Goal: Task Accomplishment & Management: Complete application form

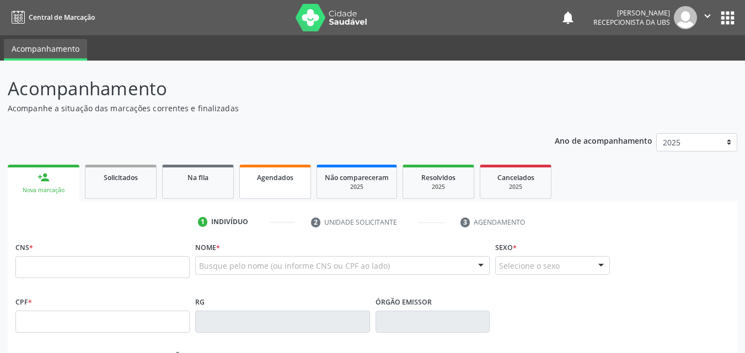
click at [270, 185] on link "Agendados" at bounding box center [275, 182] width 72 height 34
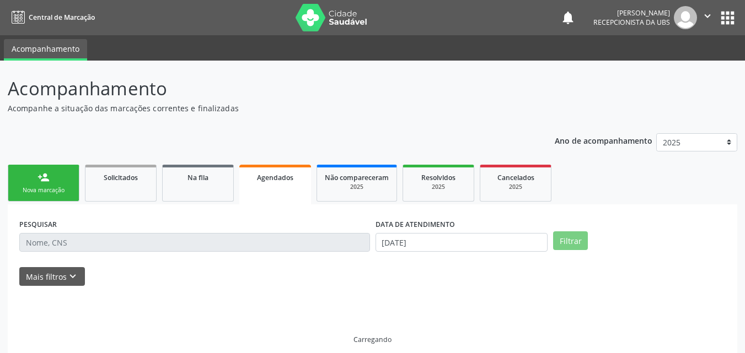
click at [270, 185] on link "Agendados" at bounding box center [275, 185] width 72 height 40
click at [285, 233] on div "PESQUISAR" at bounding box center [195, 237] width 356 height 43
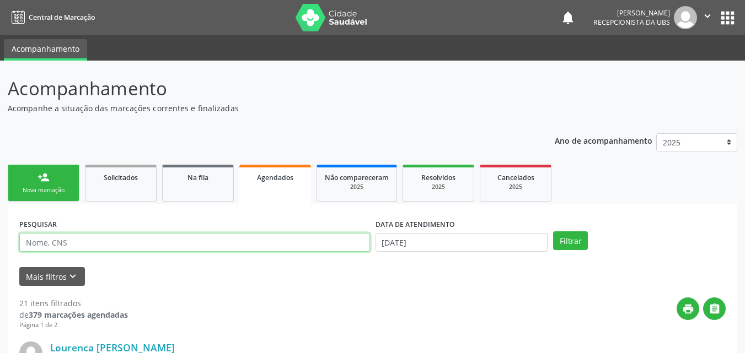
click at [282, 239] on input "text" at bounding box center [194, 242] width 351 height 19
type input "[PERSON_NAME]"
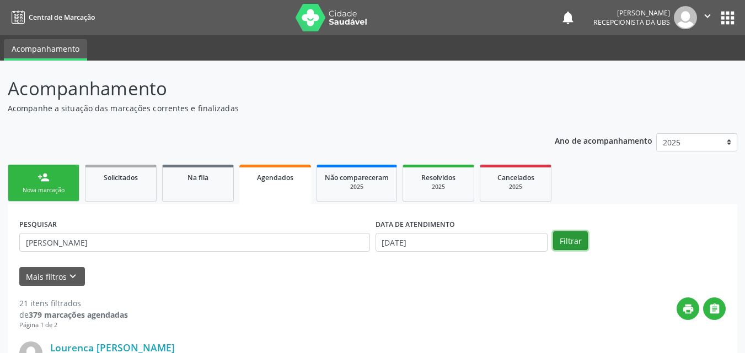
click at [580, 238] on button "Filtrar" at bounding box center [570, 241] width 35 height 19
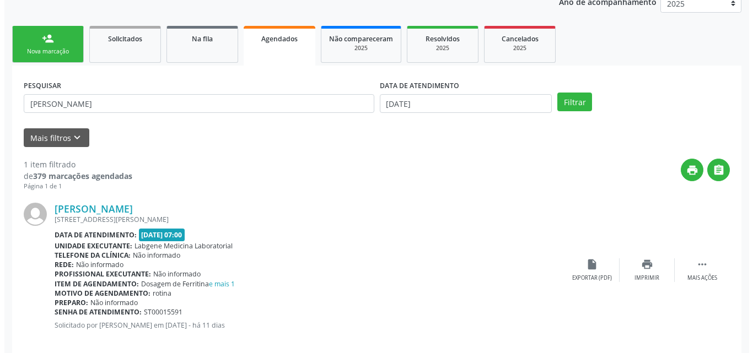
scroll to position [154, 0]
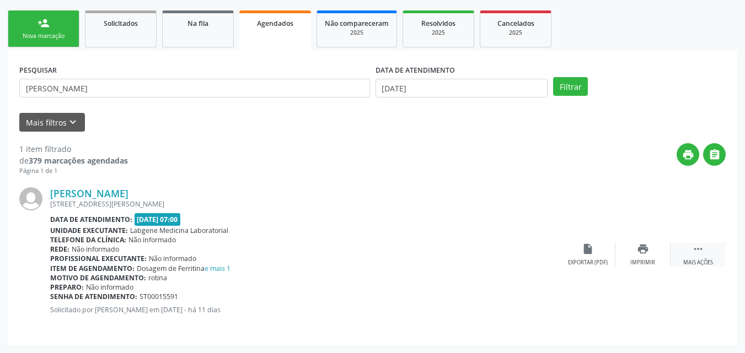
click at [702, 246] on icon "" at bounding box center [698, 249] width 12 height 12
click at [592, 260] on div "Cancelar" at bounding box center [587, 263] width 26 height 8
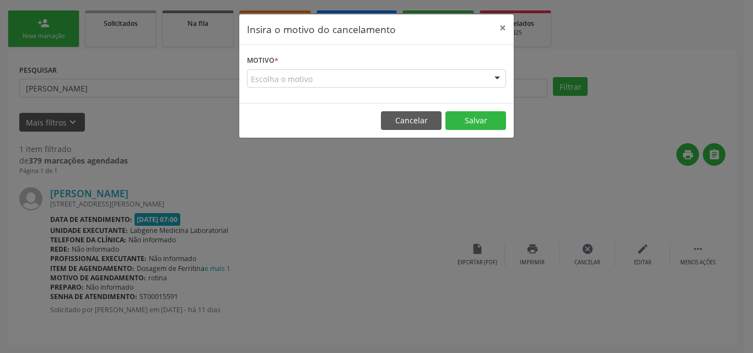
click at [448, 80] on div "Escolha o motivo" at bounding box center [376, 78] width 259 height 19
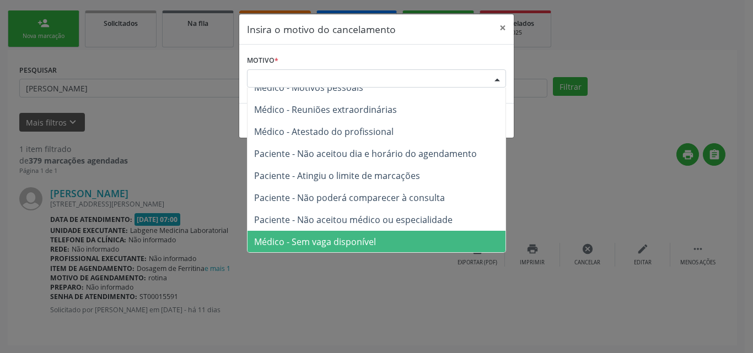
scroll to position [56, 0]
click at [440, 236] on span "Médico - Sem vaga disponível" at bounding box center [377, 241] width 258 height 22
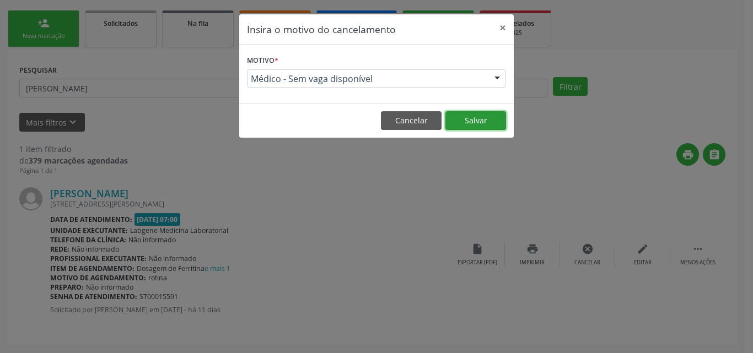
click at [475, 127] on button "Salvar" at bounding box center [475, 120] width 61 height 19
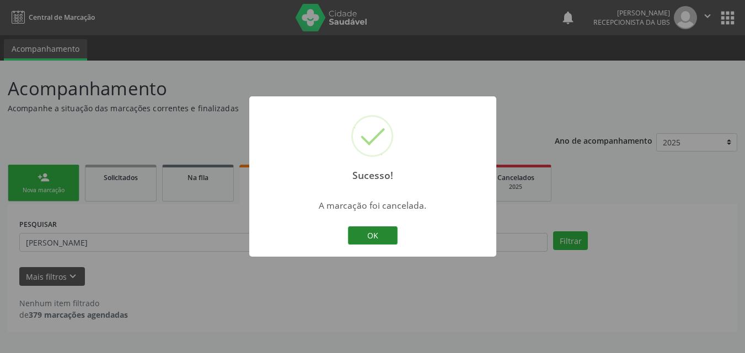
scroll to position [0, 0]
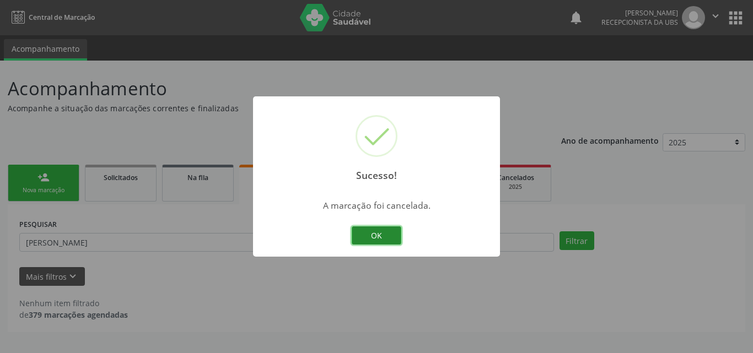
click at [388, 235] on button "OK" at bounding box center [377, 236] width 50 height 19
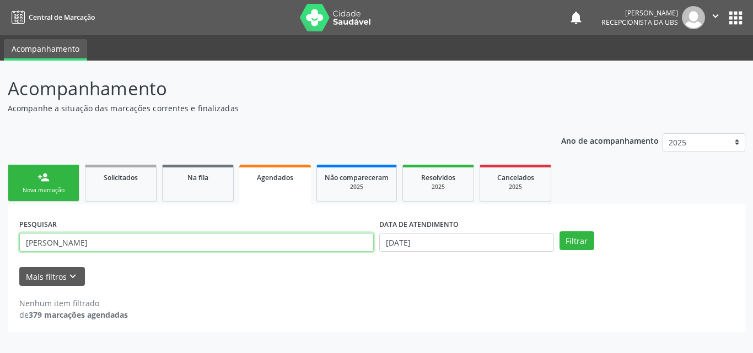
click at [223, 250] on input "[PERSON_NAME]" at bounding box center [196, 242] width 354 height 19
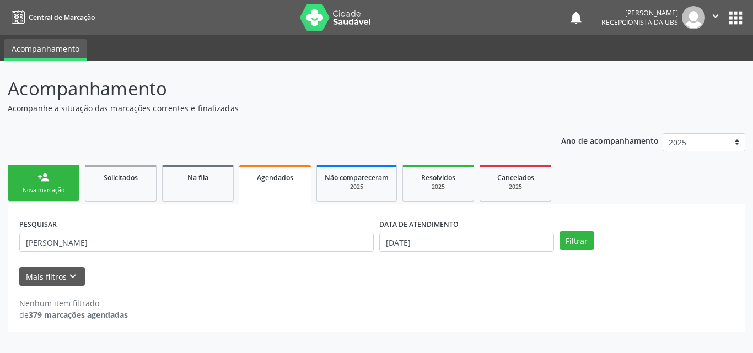
click at [41, 189] on div "Nova marcação" at bounding box center [43, 190] width 55 height 8
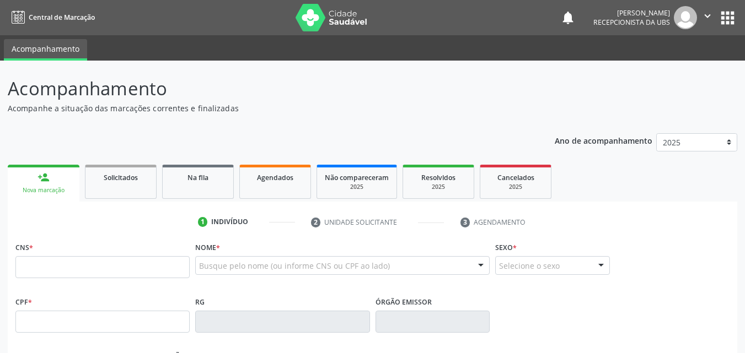
click at [42, 188] on div "Nova marcação" at bounding box center [43, 190] width 56 height 8
click at [63, 267] on input "text" at bounding box center [102, 267] width 174 height 22
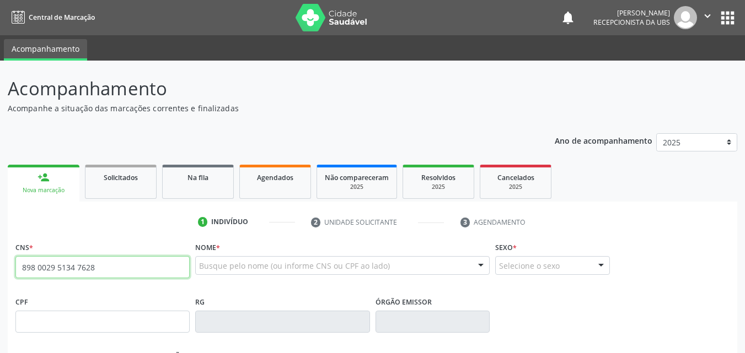
type input "898 0029 5134 7628"
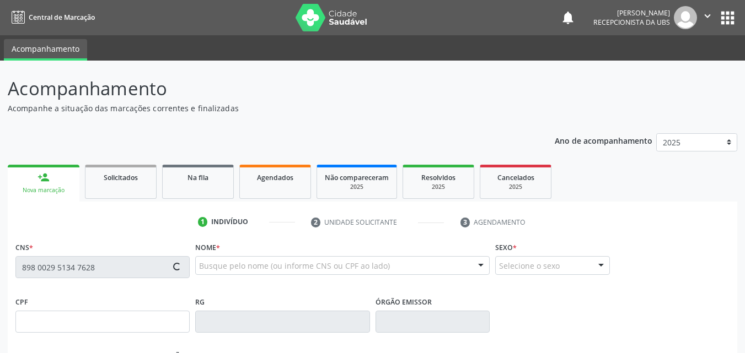
type input "963.519.264-91"
type input "[DATE]"
type input "[PERSON_NAME]"
type input "[PHONE_NUMBER]"
type input "184"
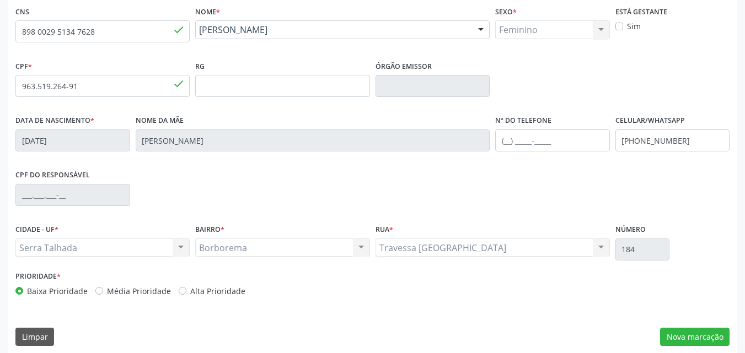
scroll to position [244, 0]
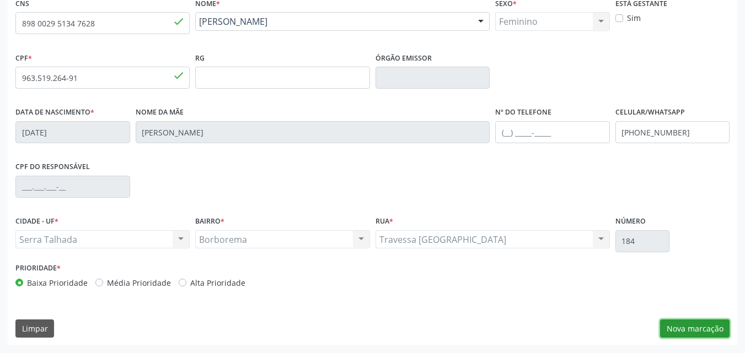
click at [673, 326] on button "Nova marcação" at bounding box center [694, 329] width 69 height 19
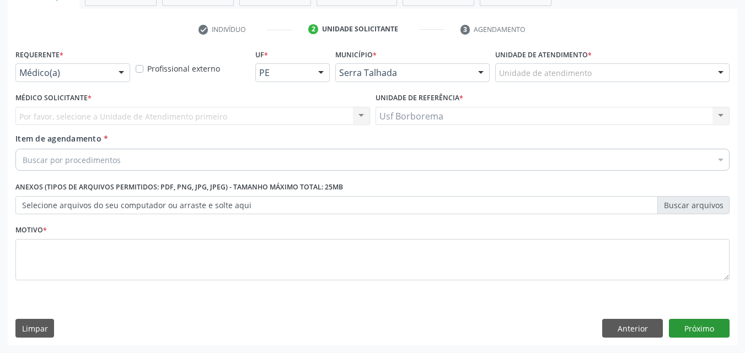
scroll to position [193, 0]
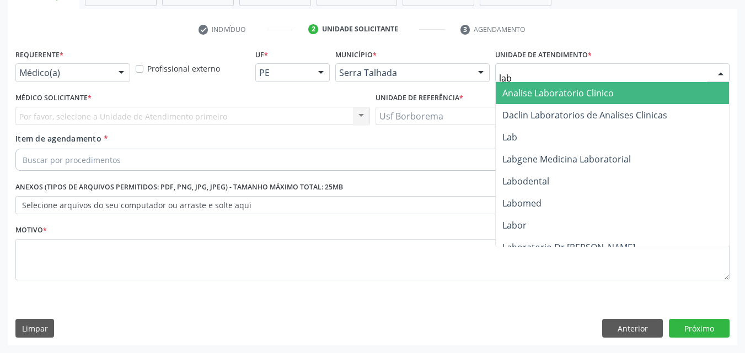
type input "labg"
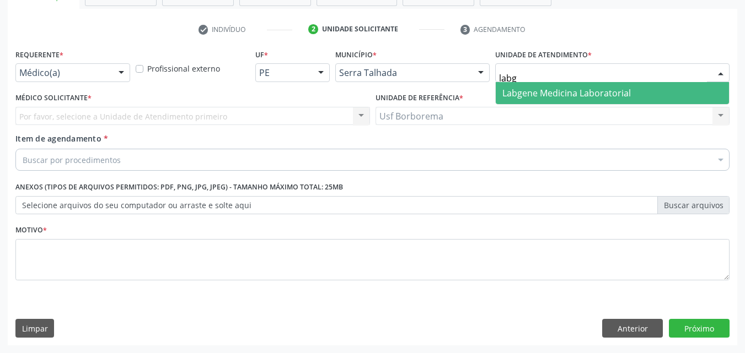
click at [547, 90] on span "Labgene Medicina Laboratorial" at bounding box center [566, 93] width 128 height 12
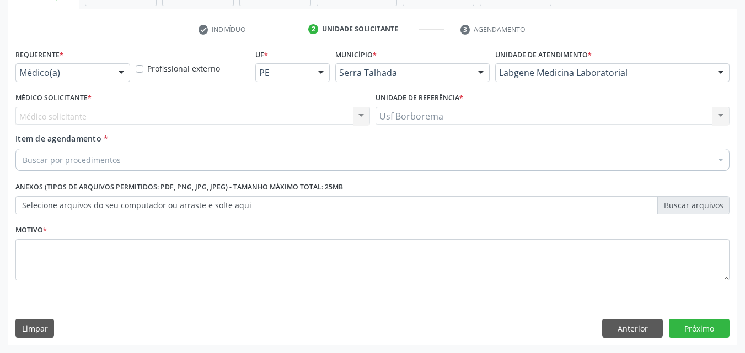
click at [126, 73] on div at bounding box center [121, 73] width 17 height 19
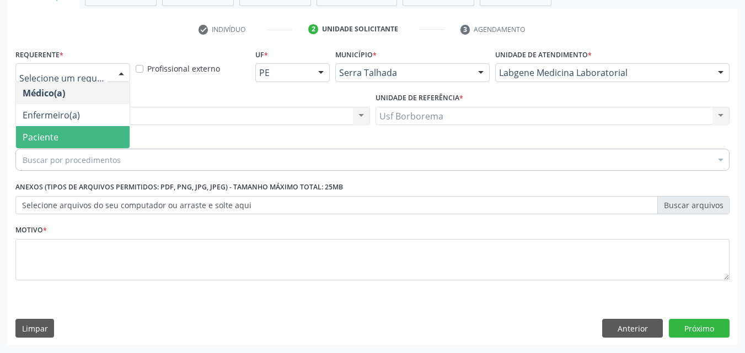
click at [103, 133] on span "Paciente" at bounding box center [73, 137] width 114 height 22
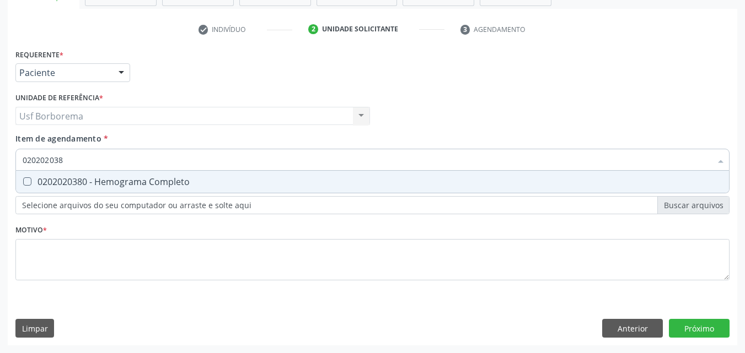
type input "0202020380"
click at [104, 178] on div "0202020380 - Hemograma Completo" at bounding box center [373, 182] width 700 height 9
checkbox Completo "true"
click at [99, 158] on input "0202020380" at bounding box center [367, 160] width 689 height 22
type input "02020203"
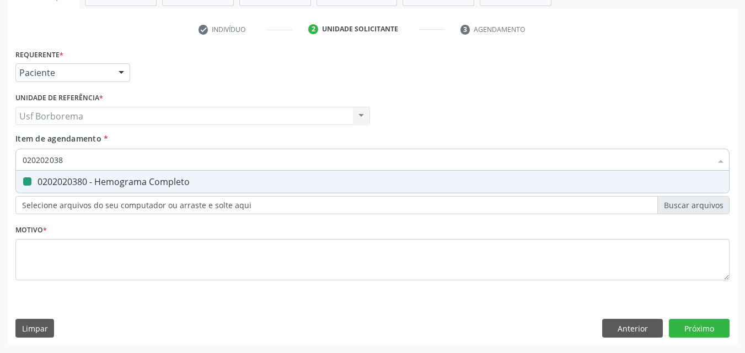
checkbox Completo "false"
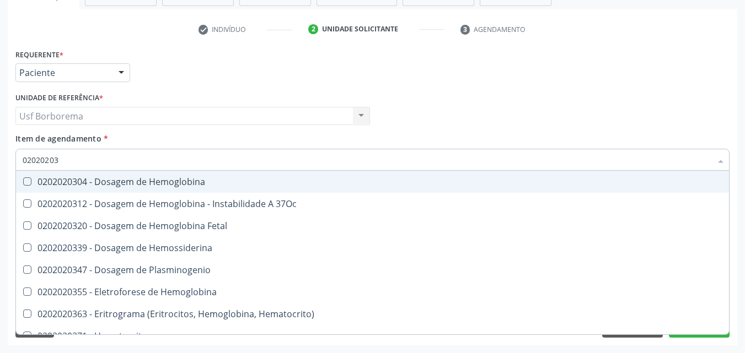
type input "0202020"
checkbox Completo "false"
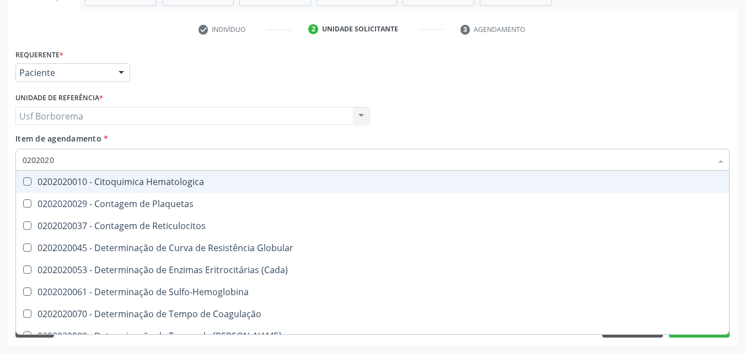
type input "020202"
checkbox Completo "false"
checkbox Leucograma "true"
type input "02020"
checkbox Leucograma "false"
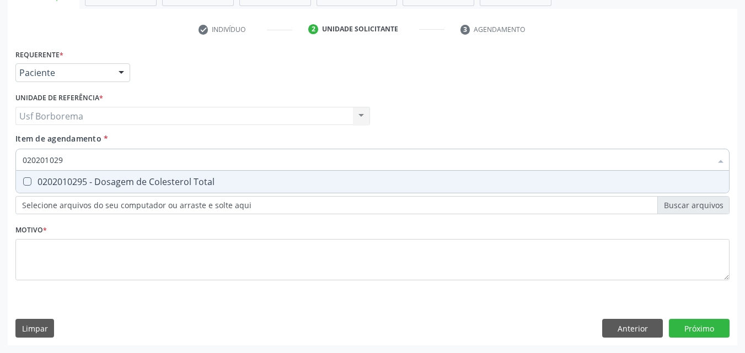
type input "0202010295"
click at [100, 178] on div "0202010295 - Dosagem de Colesterol Total" at bounding box center [373, 182] width 700 height 9
checkbox Total "true"
click at [98, 158] on input "0202010295" at bounding box center [367, 160] width 689 height 22
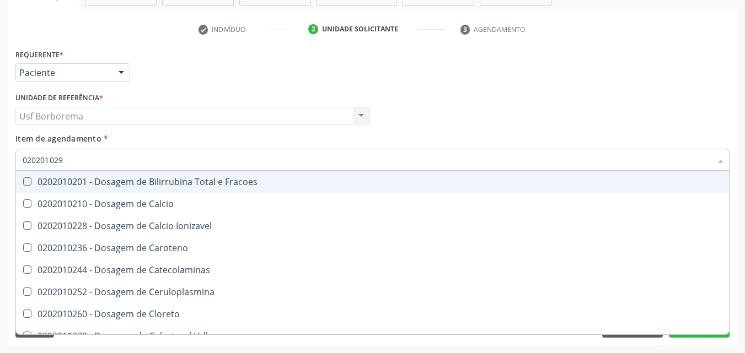
type input "02020102"
checkbox Fracoes "false"
type input "0202010"
checkbox Total "false"
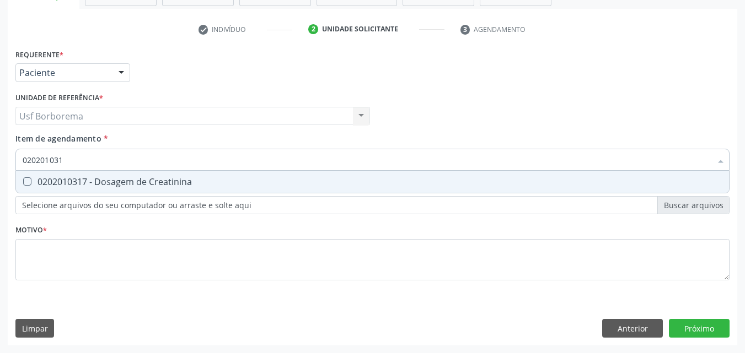
type input "0202010317"
click at [100, 184] on div "0202010317 - Dosagem de Creatinina" at bounding box center [373, 182] width 700 height 9
checkbox Creatinina "true"
click at [87, 159] on input "0202010317" at bounding box center [367, 160] width 689 height 22
type input "02020103"
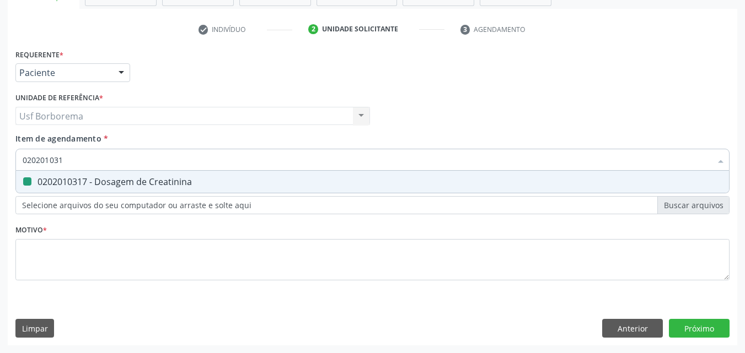
checkbox Creatinina "false"
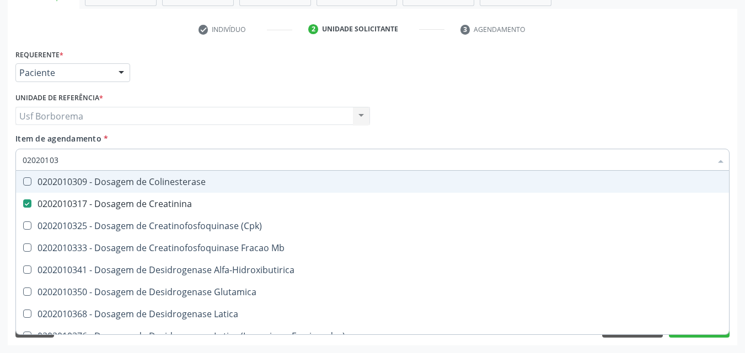
type input "0202010"
checkbox Creatinina "false"
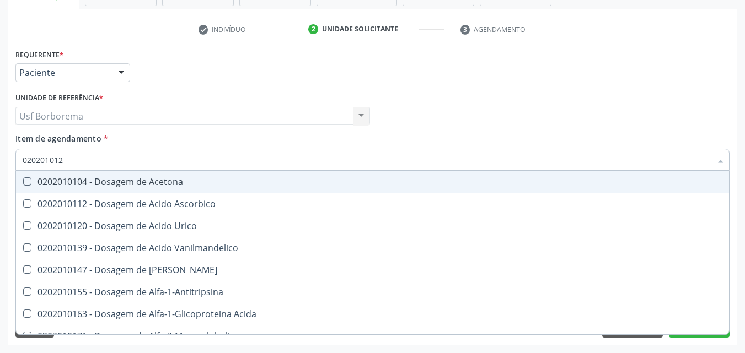
type input "0202010120"
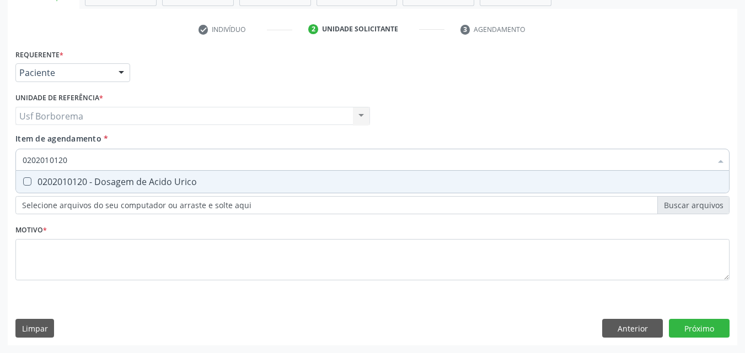
click at [96, 182] on div "0202010120 - Dosagem de Acido Urico" at bounding box center [373, 182] width 700 height 9
checkbox Urico "true"
click at [85, 162] on input "0202010120" at bounding box center [367, 160] width 689 height 22
type input "02020101"
checkbox Urico "false"
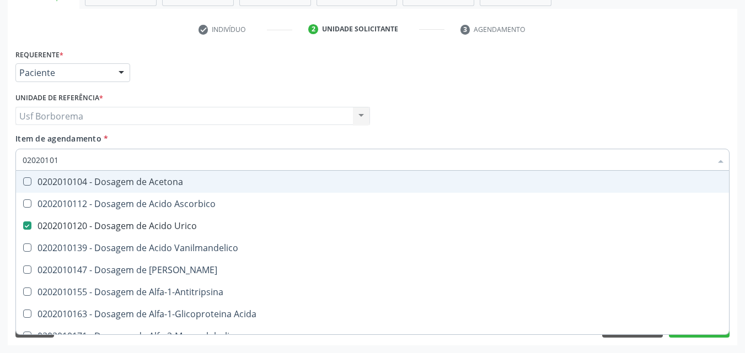
type input "0202010"
checkbox Urico "false"
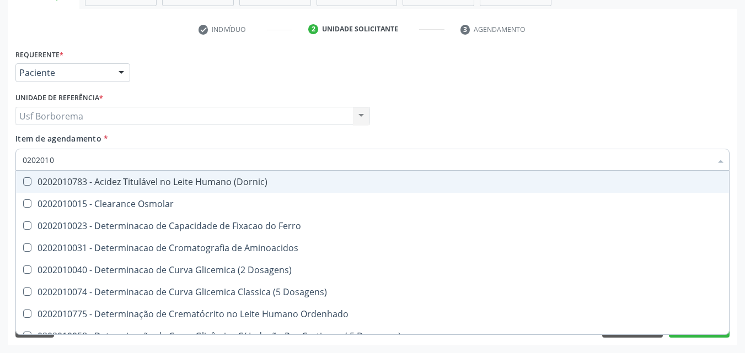
type input "020201"
checkbox Urico "false"
checkbox Amonia "true"
checkbox Total "false"
checkbox Creatinina "false"
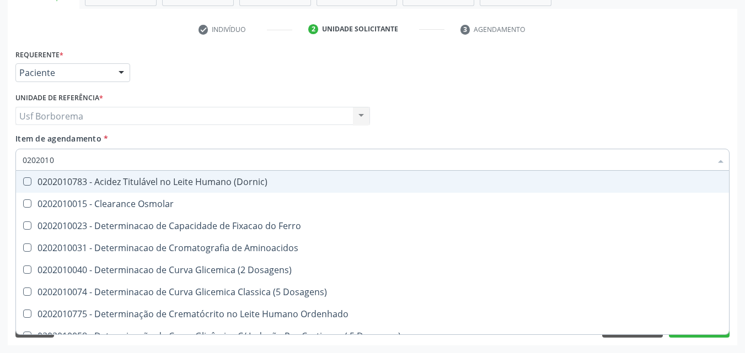
checkbox Ferritina "true"
checkbox Folato "true"
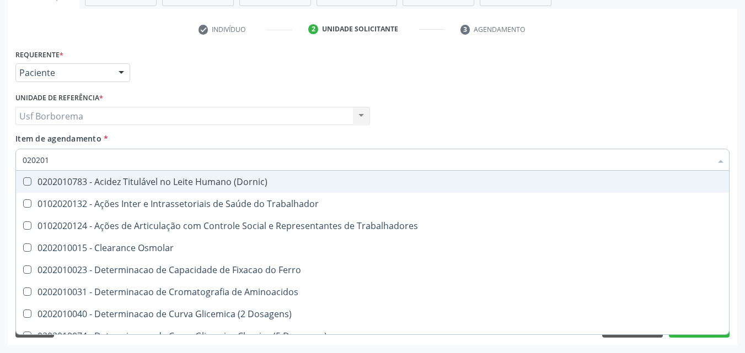
type input "02020"
checkbox Urico "false"
checkbox Total "false"
checkbox Creatinina "false"
checkbox Trabalho "true"
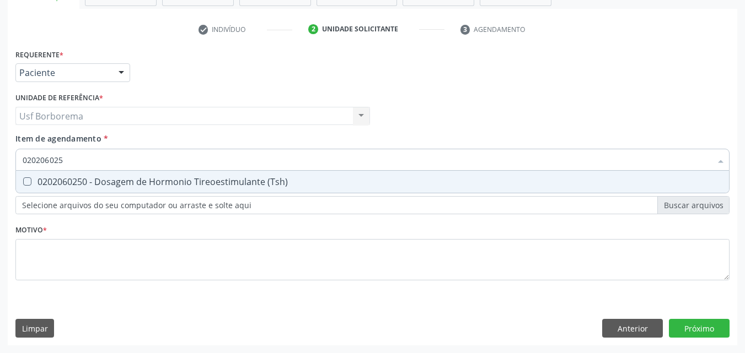
type input "0202060250"
drag, startPoint x: 86, startPoint y: 182, endPoint x: 84, endPoint y: 176, distance: 6.8
click at [85, 183] on div "0202060250 - Dosagem de Hormonio Tireoestimulante (Tsh)" at bounding box center [373, 182] width 700 height 9
checkbox \(Tsh\) "true"
click at [83, 164] on input "0202060250" at bounding box center [367, 160] width 689 height 22
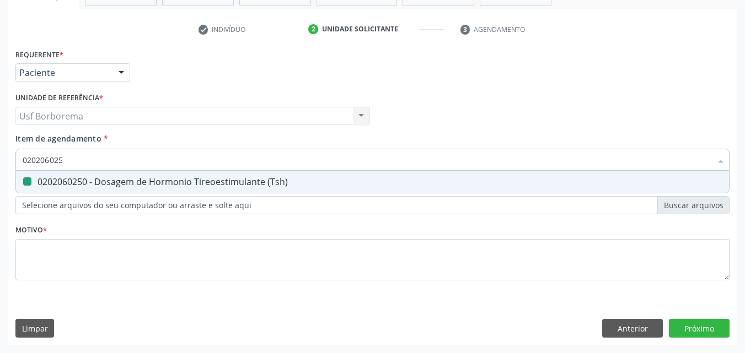
type input "02020602"
checkbox \(Tsh\) "false"
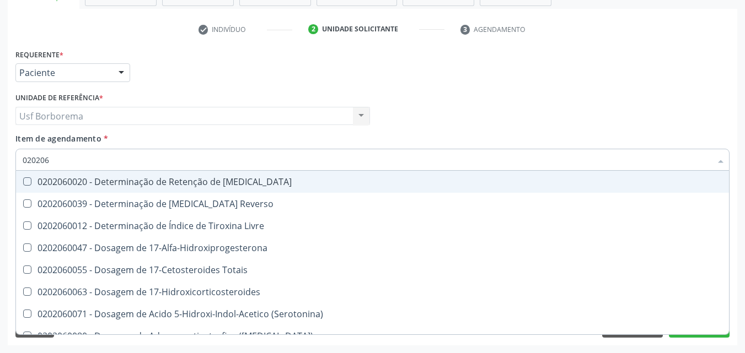
type input "02020"
checkbox \(Tsh\) "false"
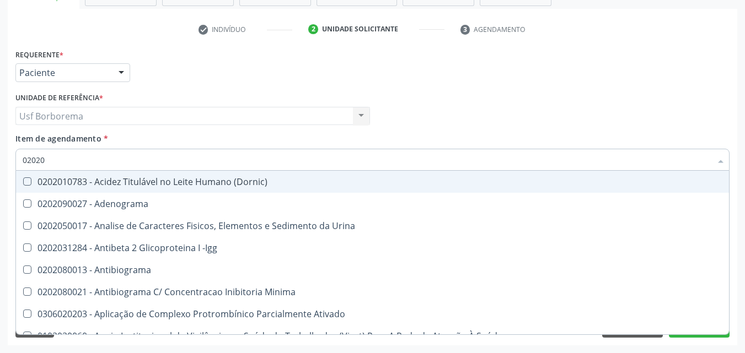
type input "020206"
checkbox Creatinina "true"
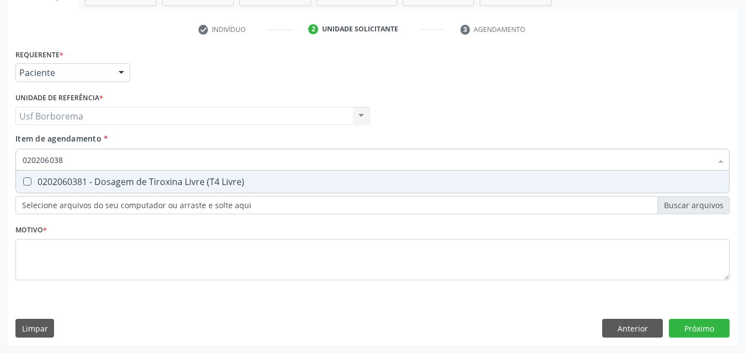
type input "0202060381"
click at [81, 181] on div "0202060381 - Dosagem de Tiroxina Livre (T4 Livre)" at bounding box center [373, 182] width 700 height 9
checkbox Livre\) "true"
click at [84, 159] on input "0202060381" at bounding box center [367, 160] width 689 height 22
type input "02020603"
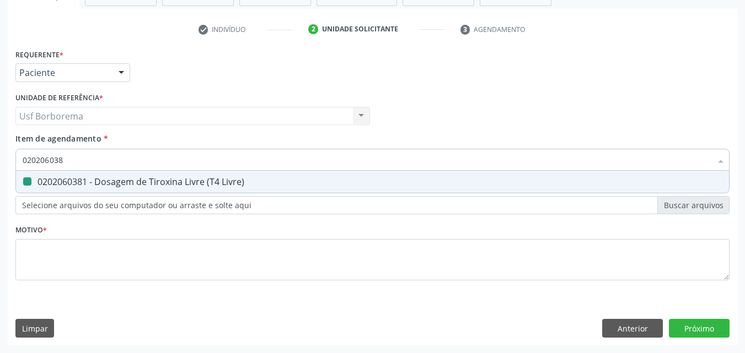
checkbox Livre\) "false"
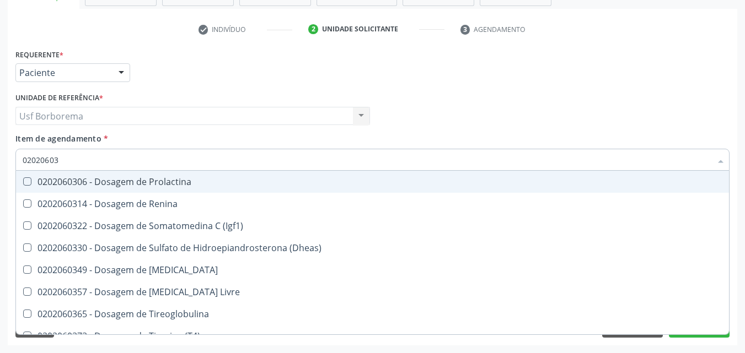
type input "0202060"
checkbox Livre\) "false"
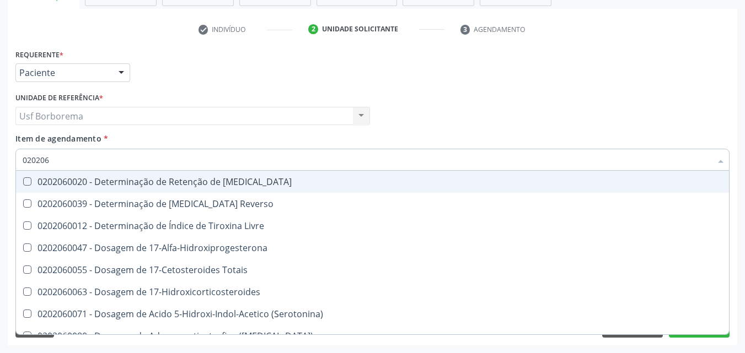
type input "02020"
checkbox \(Tsh\) "false"
checkbox Livre\) "false"
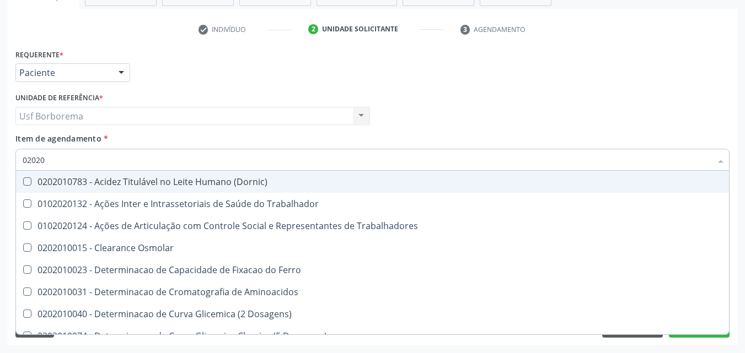
type input "020201"
checkbox Urico "true"
checkbox Total "true"
checkbox Creatinina "true"
checkbox Trabalho "false"
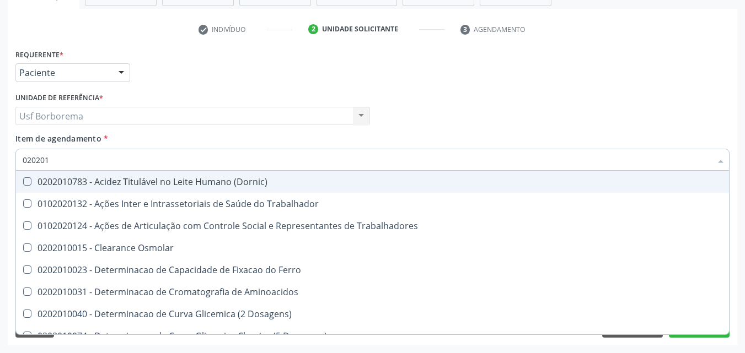
type input "0202010"
checkbox Ativada\) "true"
checkbox Urico "false"
checkbox Fracoes "true"
checkbox Ionizavel "true"
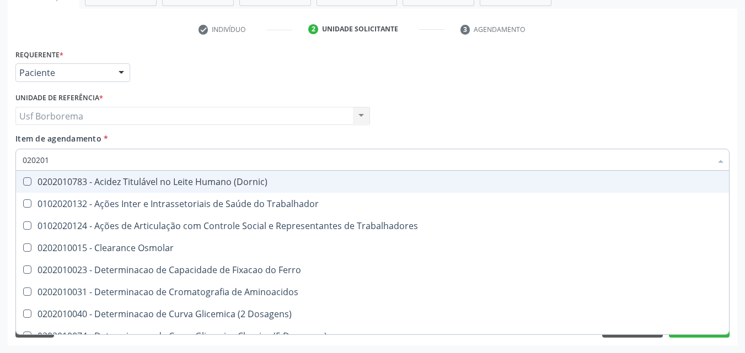
checkbox Total "false"
checkbox Creatinina "false"
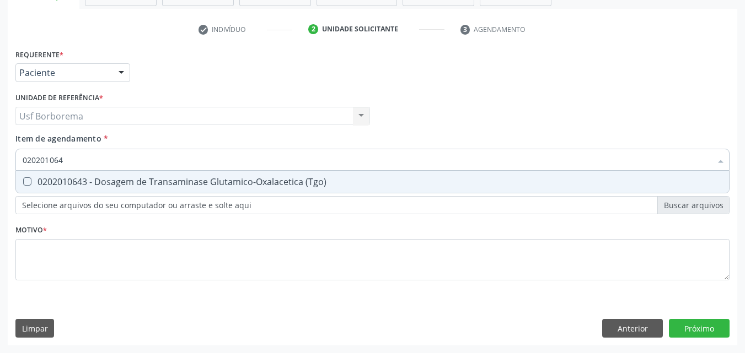
type input "0202010643"
click at [81, 183] on div "0202010643 - Dosagem de Transaminase Glutamico-Oxalacetica (Tgo)" at bounding box center [373, 182] width 700 height 9
checkbox \(Tgo\) "true"
click at [90, 160] on input "0202010643" at bounding box center [367, 160] width 689 height 22
type input "02020106"
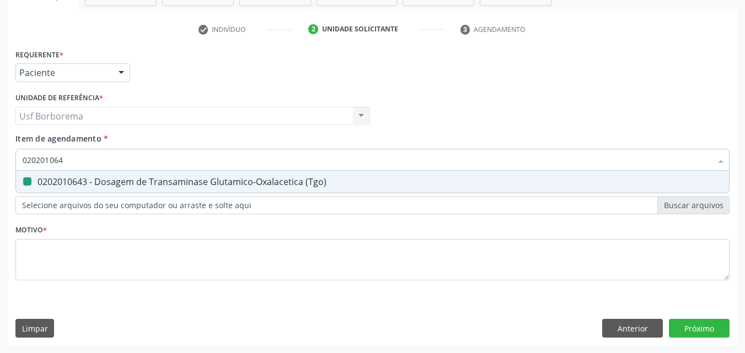
checkbox \(Tgo\) "false"
type input "0202010651"
click at [89, 180] on div "0202010651 - Dosagem de Transaminase Glutamico-Piruvica (Tgp)" at bounding box center [373, 182] width 700 height 9
checkbox \(Tgp\) "true"
click at [90, 163] on input "0202010651" at bounding box center [367, 160] width 689 height 22
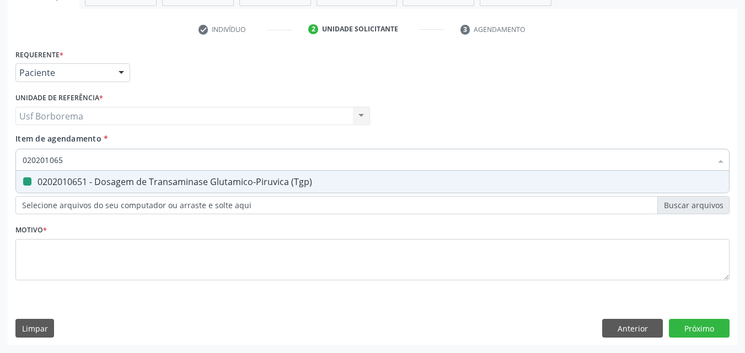
type input "02020106"
checkbox \(Tgp\) "false"
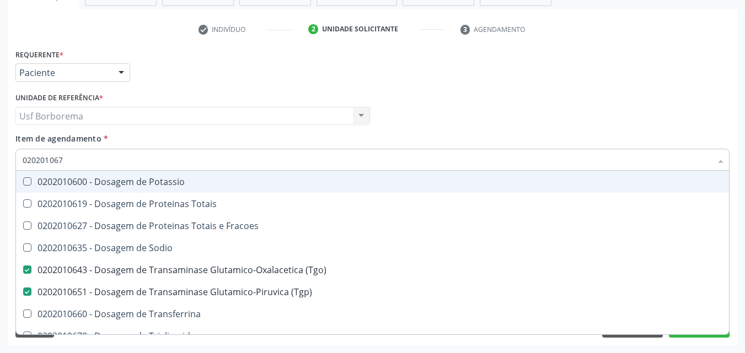
type input "0202010678"
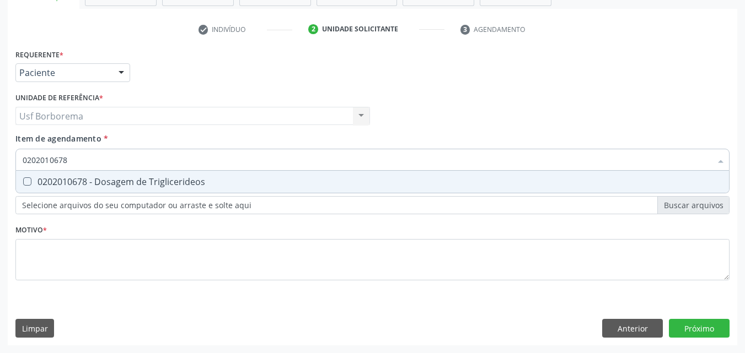
click at [88, 183] on div "0202010678 - Dosagem de Triglicerideos" at bounding box center [373, 182] width 700 height 9
checkbox Triglicerideos "true"
click at [95, 161] on input "0202010678" at bounding box center [367, 160] width 689 height 22
type input "02020106"
checkbox Triglicerideos "false"
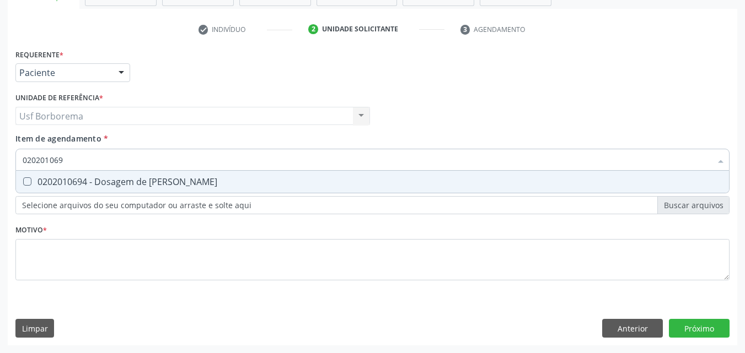
type input "0202010694"
click at [95, 178] on div "0202010694 - Dosagem de [PERSON_NAME]" at bounding box center [373, 182] width 700 height 9
checkbox Ureia "true"
click at [95, 163] on input "0202010694" at bounding box center [367, 160] width 689 height 22
type input "02020106"
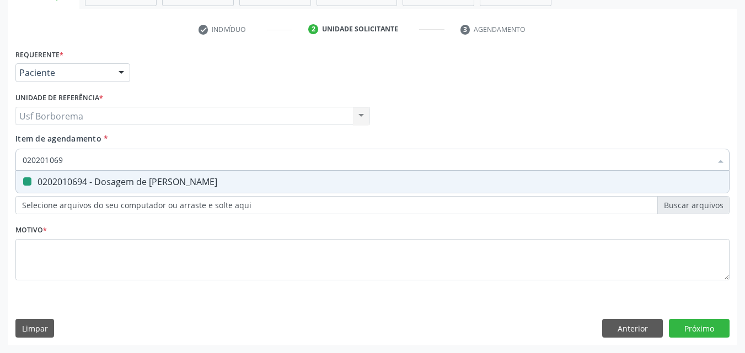
checkbox Ureia "false"
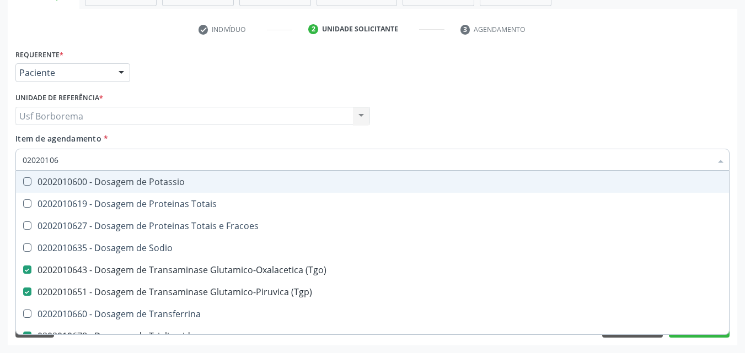
type input "0202010"
checkbox \(Tgo\) "false"
checkbox \(Tgp\) "false"
checkbox Triglicerideos "false"
checkbox Ureia "false"
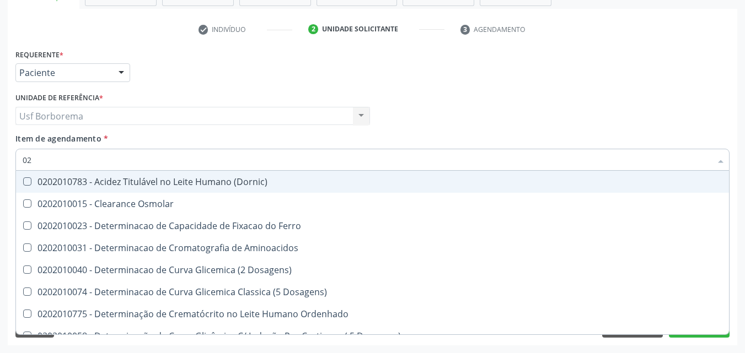
type input "0"
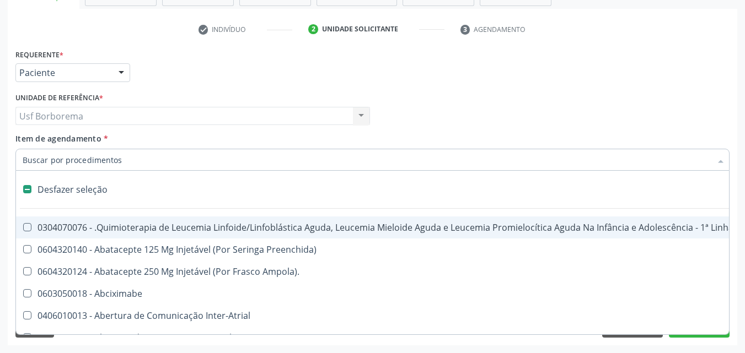
checkbox Psicossocial "false"
checkbox Diálise "false"
checkbox Queimado "false"
checkbox Coração "false"
checkbox Pâncreas "false"
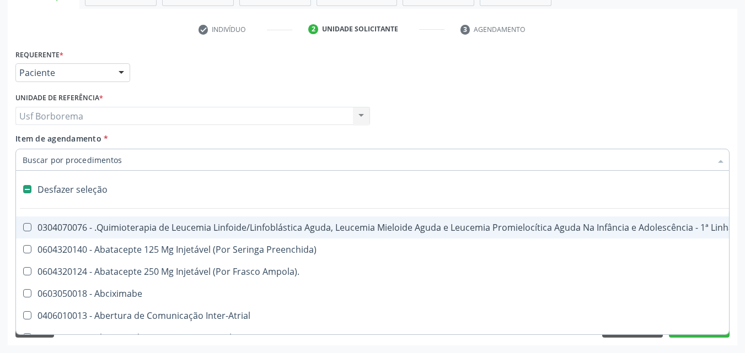
checkbox Multiprofissional "false"
checkbox Congênita\ "false"
checkbox Clínico "false"
checkbox Trabalho "false"
checkbox Preenchida\) "false"
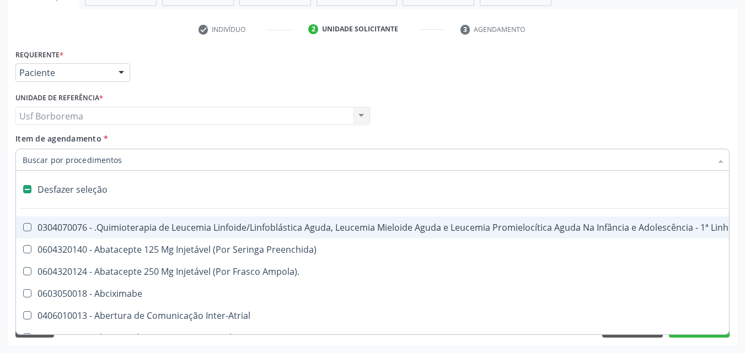
checkbox Quadril "false"
checkbox Tronco "false"
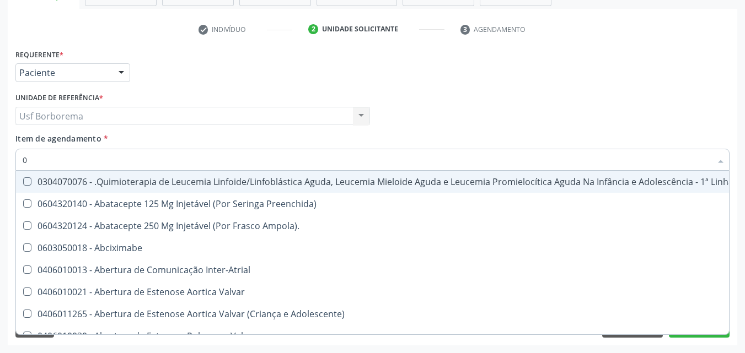
type input "02"
checkbox Hemodialise "true"
checkbox Transferências "true"
checkbox Meckel "true"
checkbox Simples "true"
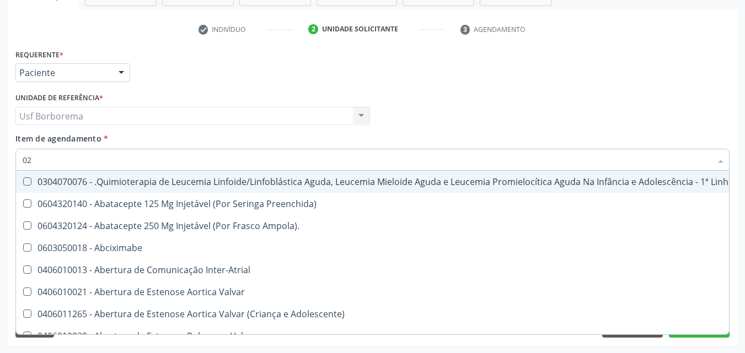
checkbox Leprae "true"
checkbox Laboratorial "true"
checkbox Citopatológico "true"
checkbox Transfusao "true"
checkbox Transplante "true"
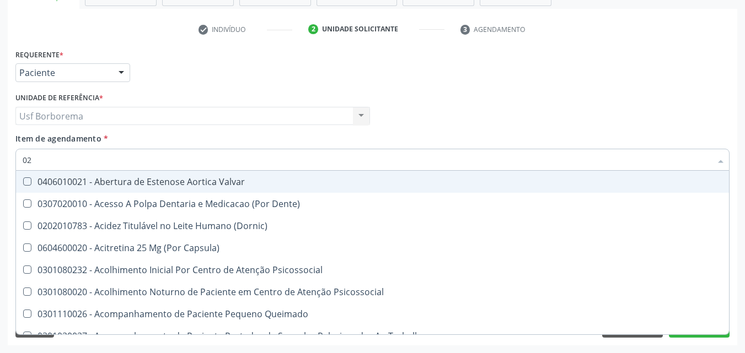
type input "020"
checkbox Intra-Aortico "true"
checkbox Congênita "true"
checkbox Complementar\) "true"
checkbox Hormonais "true"
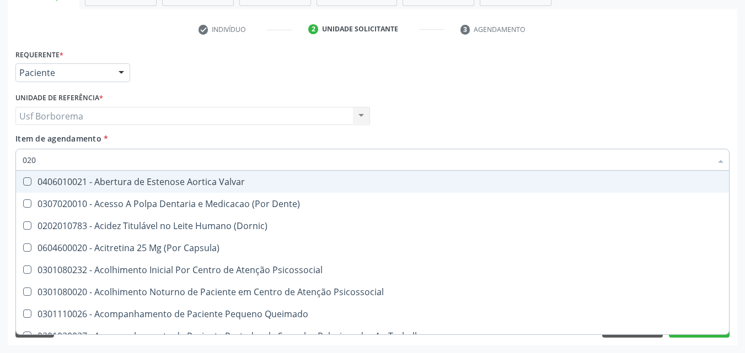
checkbox Artéria "true"
checkbox Semana\) "true"
checkbox Pediátrico "true"
checkbox Dias "true"
checkbox Ii\) "true"
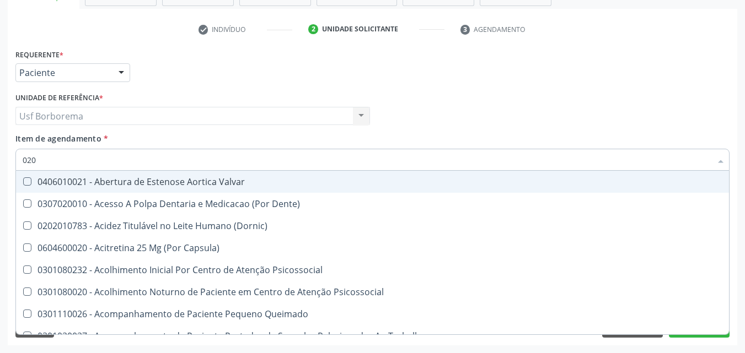
checkbox Urico "false"
checkbox Total "false"
checkbox Creatinina "false"
checkbox \(Tsh\) "false"
checkbox Livre\) "false"
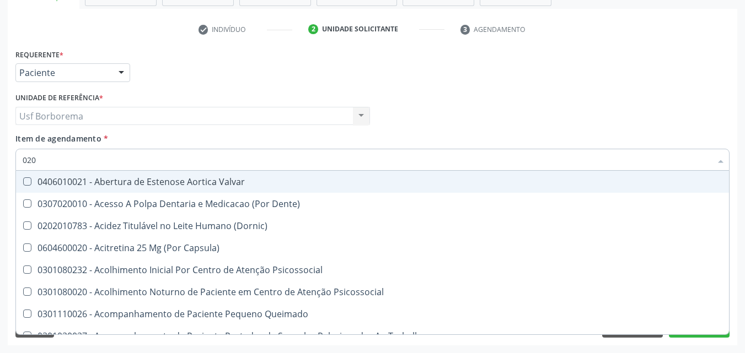
checkbox \(Tgo\) "false"
checkbox \(Tgp\) "false"
checkbox Triglicerideos "false"
checkbox \(T3\) "true"
checkbox Ureia "false"
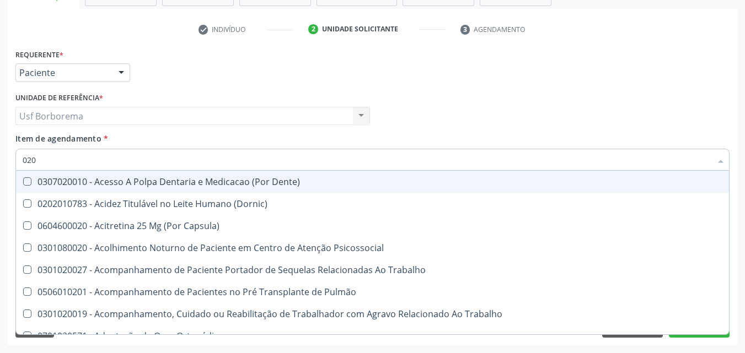
type input "0202"
checkbox População "true"
checkbox Fragmento "true"
checkbox Ossea "true"
checkbox Drogas "true"
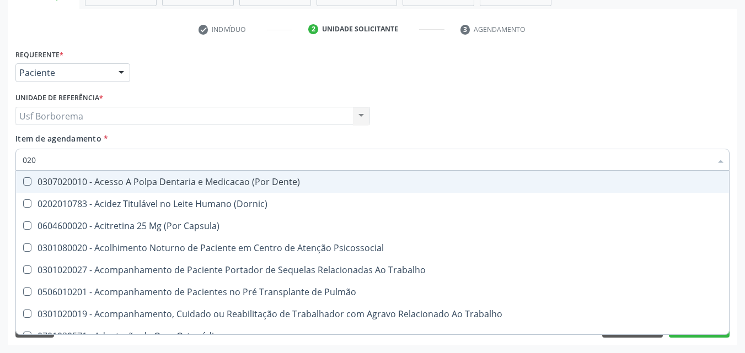
checkbox Paratireoides "true"
checkbox \(Spcto\) "true"
checkbox 67 "true"
checkbox Projecoes\) "true"
checkbox Estimulo "true"
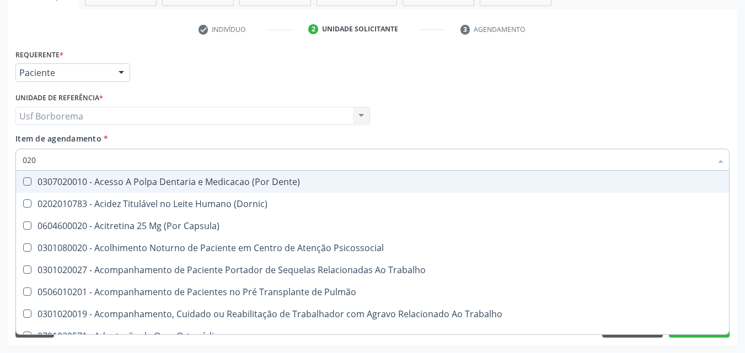
checkbox Biologica "true"
checkbox Urico "false"
checkbox Total "false"
checkbox Creatinina "false"
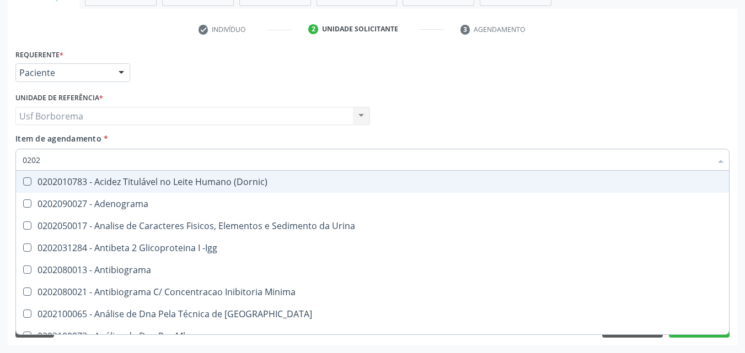
type input "02020"
checkbox Organicos "true"
checkbox Urico "false"
checkbox Barbituratos "true"
checkbox Calcio "true"
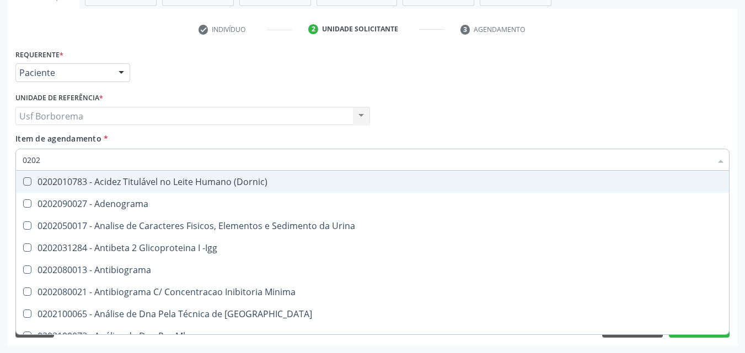
checkbox Total "false"
checkbox Creatinina "false"
checkbox Esperma "true"
checkbox \(Tsh\) "false"
checkbox Progesterona "true"
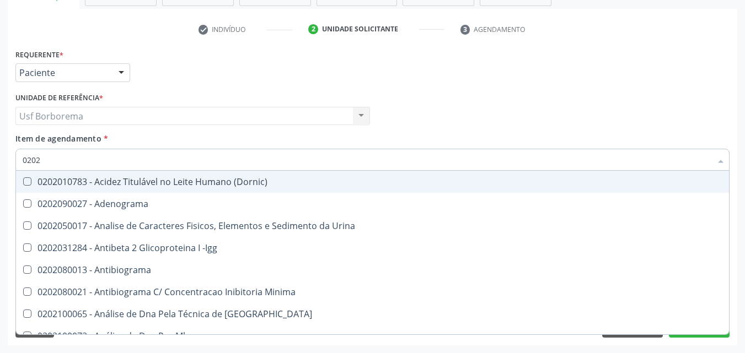
checkbox Prolactina "true"
checkbox Funcional "true"
checkbox Derrames "true"
checkbox Livre\) "false"
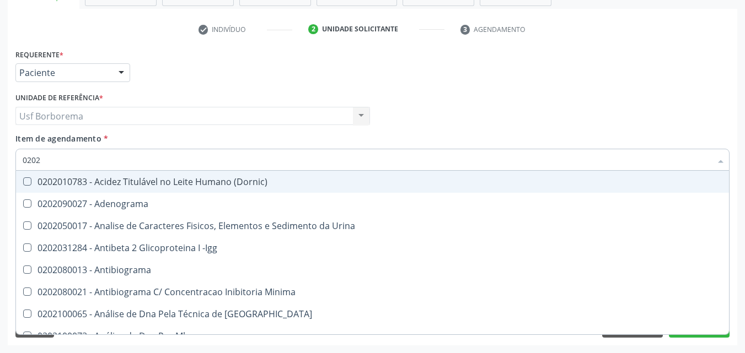
checkbox \(Tgo\) "false"
checkbox \(Tgp\) "false"
checkbox Triglicerideos "false"
checkbox Ureia "false"
checkbox Zinco "true"
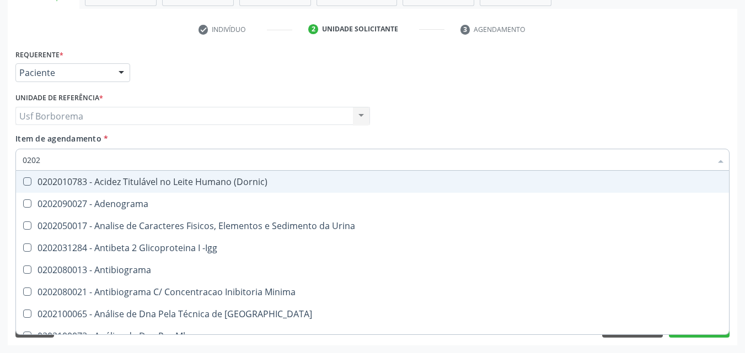
checkbox Completo "false"
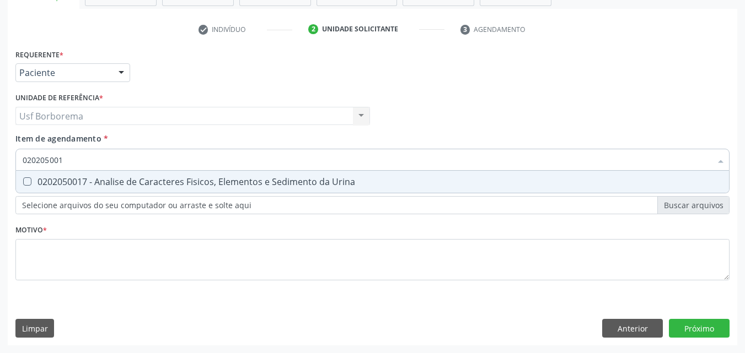
type input "0202050017"
click at [89, 174] on span "0202050017 - Analise de Caracteres Fisicos, Elementos e Sedimento da Urina" at bounding box center [372, 182] width 713 height 22
checkbox Urina "true"
click at [91, 160] on input "0202050017" at bounding box center [367, 160] width 689 height 22
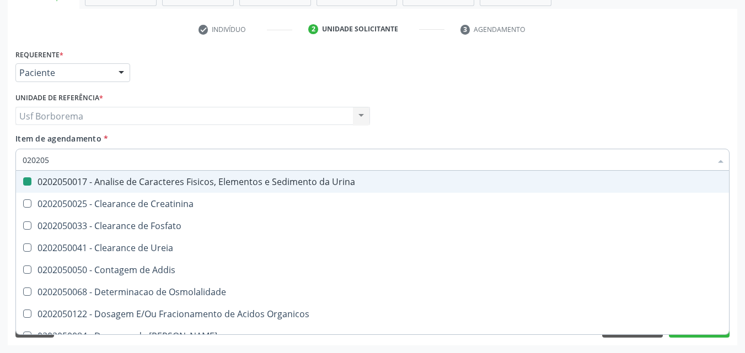
type input "02020"
checkbox Urina "false"
checkbox Fosfato "true"
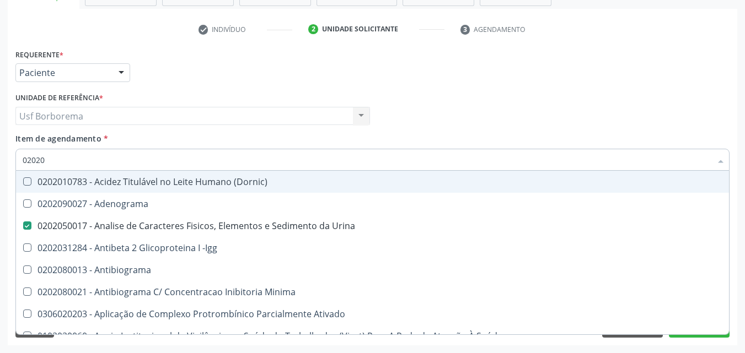
type input "020201"
checkbox Urina "false"
checkbox Osmolar "true"
checkbox Parceria\) "true"
checkbox Gestante "true"
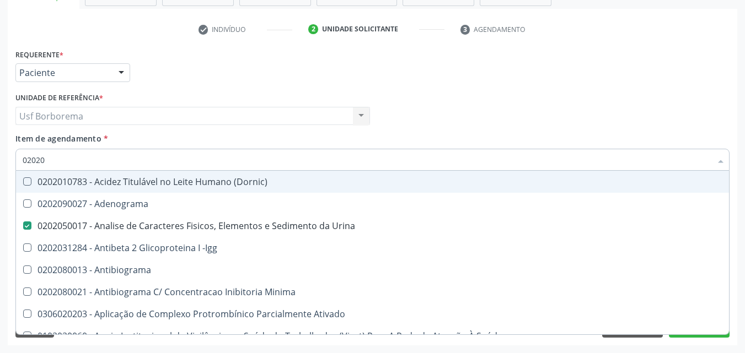
checkbox 17-Hidroxicorticosteroides "true"
checkbox D "true"
checkbox Acetona "true"
checkbox Ascorbico "true"
checkbox Urico "false"
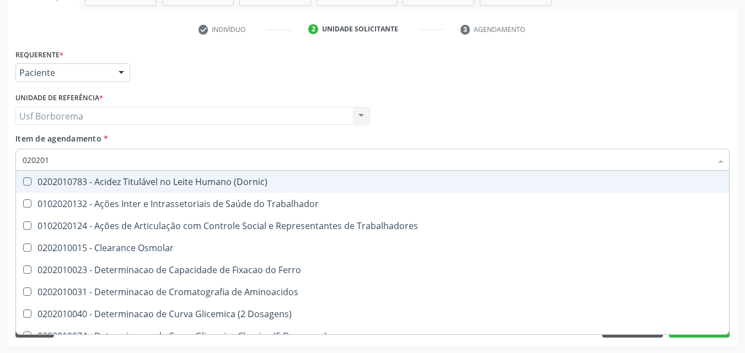
type input "0202010"
checkbox Ativada\) "true"
checkbox Urico "false"
checkbox Fracoes "true"
checkbox Ionizavel "true"
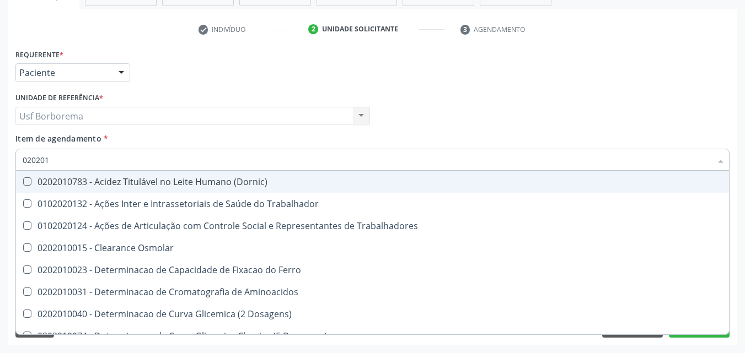
checkbox Total "false"
checkbox Creatinina "false"
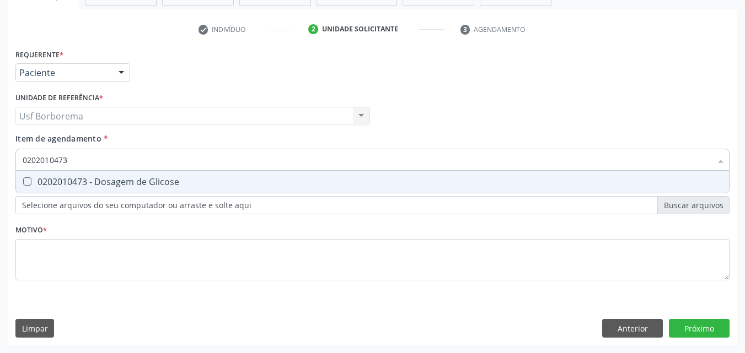
drag, startPoint x: 89, startPoint y: 179, endPoint x: 81, endPoint y: 143, distance: 37.2
click at [88, 180] on div "0202010473 - Dosagem de Glicose" at bounding box center [373, 182] width 700 height 9
click at [90, 166] on input "0202010473" at bounding box center [367, 160] width 689 height 22
click at [90, 178] on div "0202010279 - Dosagem de Colesterol Hdl" at bounding box center [373, 182] width 700 height 9
click at [90, 163] on input "0202010279" at bounding box center [367, 160] width 689 height 22
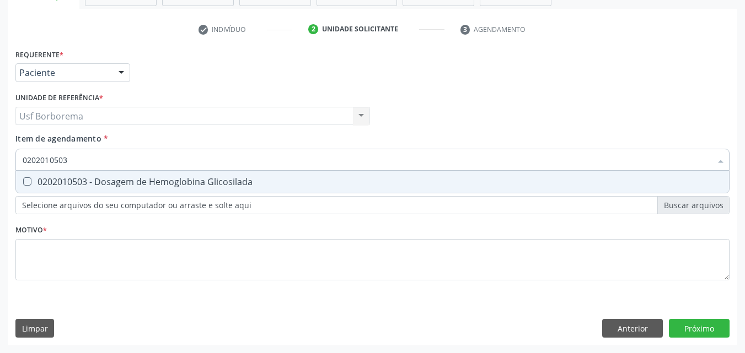
click at [89, 179] on div "0202010503 - Dosagem de Hemoglobina Glicosilada" at bounding box center [373, 182] width 700 height 9
click at [88, 157] on input "0202010503" at bounding box center [367, 160] width 689 height 22
click at [103, 178] on div "0202010287 - Dosagem de Colesterol Ldl" at bounding box center [373, 182] width 700 height 9
click at [101, 160] on input "0202010287" at bounding box center [367, 160] width 689 height 22
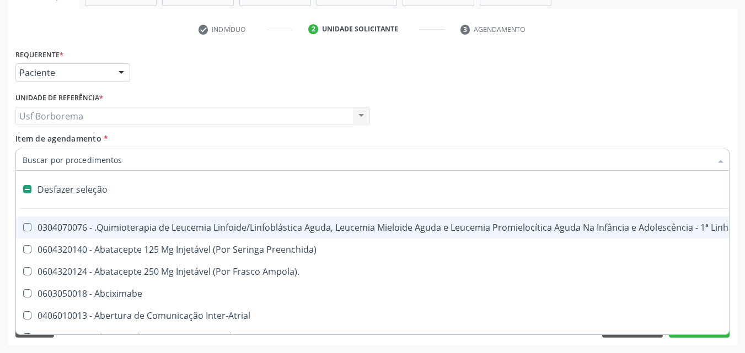
click at [146, 139] on div "Item de agendamento * Desfazer seleção 0304070076 - .Quimioterapia de Leucemia …" at bounding box center [372, 150] width 714 height 35
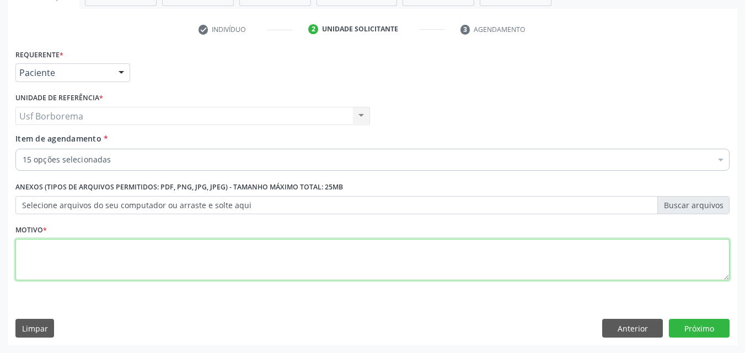
click at [180, 263] on textarea at bounding box center [372, 260] width 714 height 42
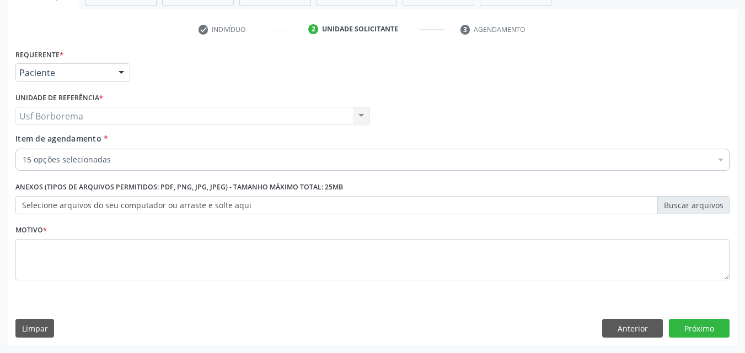
click at [160, 198] on label "Selecione arquivos do seu computador ou arraste e solte aqui" at bounding box center [372, 205] width 714 height 19
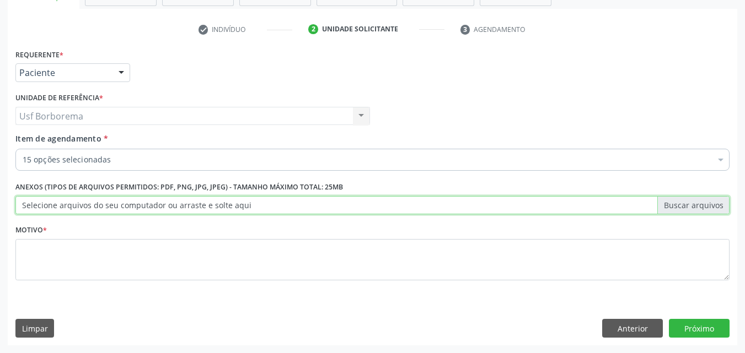
click at [160, 198] on input "Selecione arquivos do seu computador ou arraste e solte aqui" at bounding box center [372, 205] width 714 height 19
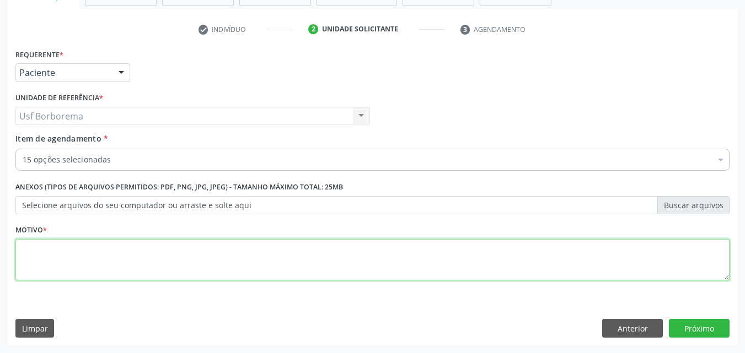
click at [213, 271] on textarea at bounding box center [372, 260] width 714 height 42
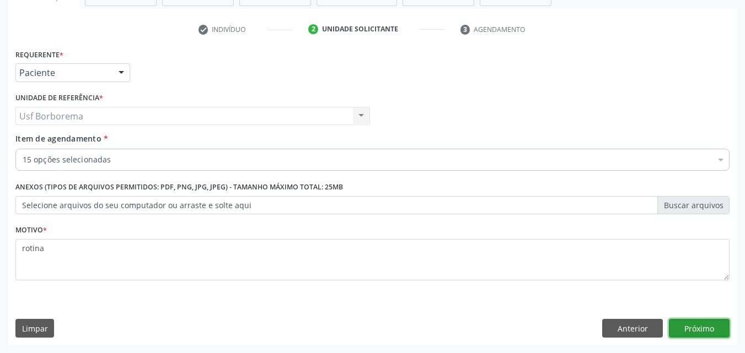
click at [690, 329] on button "Próximo" at bounding box center [699, 328] width 61 height 19
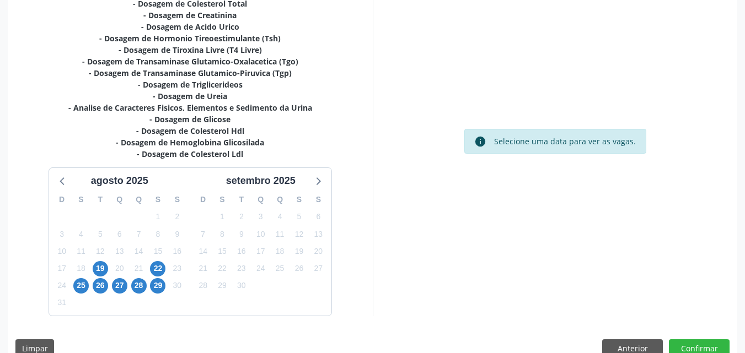
scroll to position [288, 0]
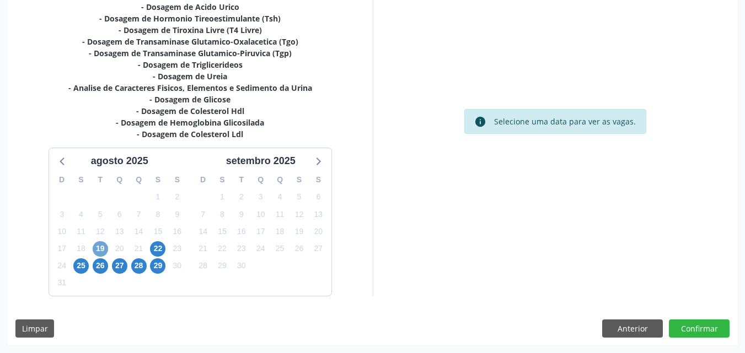
click at [102, 252] on span "19" at bounding box center [100, 248] width 15 height 15
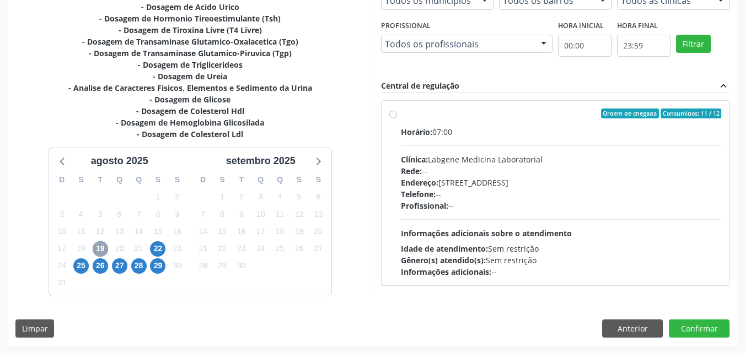
scroll to position [233, 0]
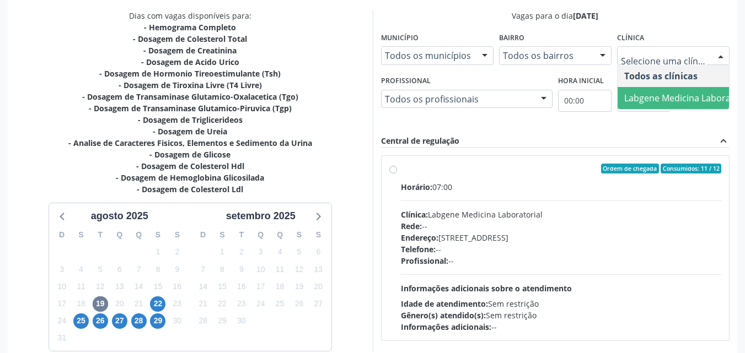
click at [662, 93] on span "Labgene Medicina Laboratorial" at bounding box center [688, 98] width 128 height 12
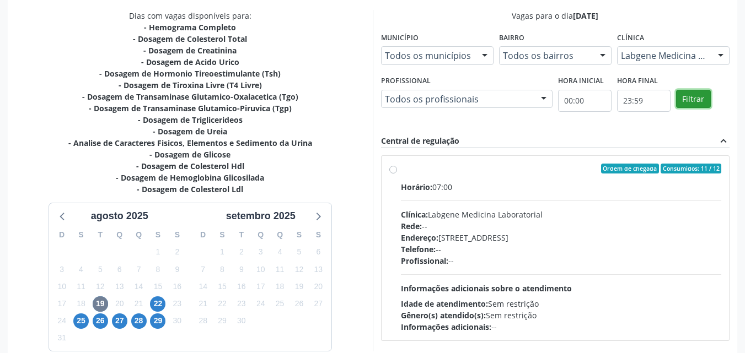
click at [690, 96] on button "Filtrar" at bounding box center [693, 99] width 35 height 19
click at [690, 97] on button "Filtrar" at bounding box center [693, 99] width 35 height 19
click at [401, 170] on label "Ordem de chegada Consumidos: 11 / 12 Horário: 07:00 Clínica: Labgene Medicina L…" at bounding box center [561, 248] width 321 height 169
click at [396, 170] on input "Ordem de chegada Consumidos: 11 / 12 Horário: 07:00 Clínica: Labgene Medicina L…" at bounding box center [393, 169] width 8 height 10
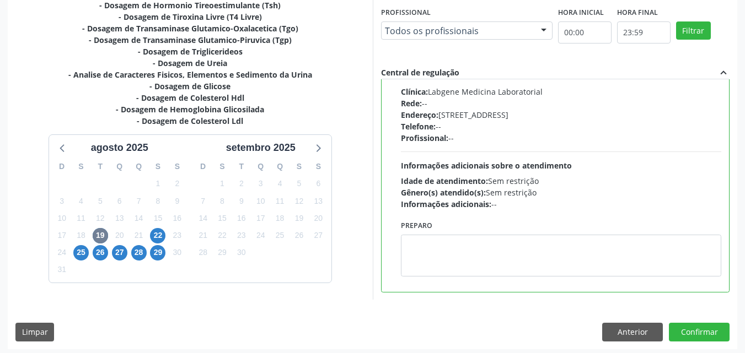
scroll to position [305, 0]
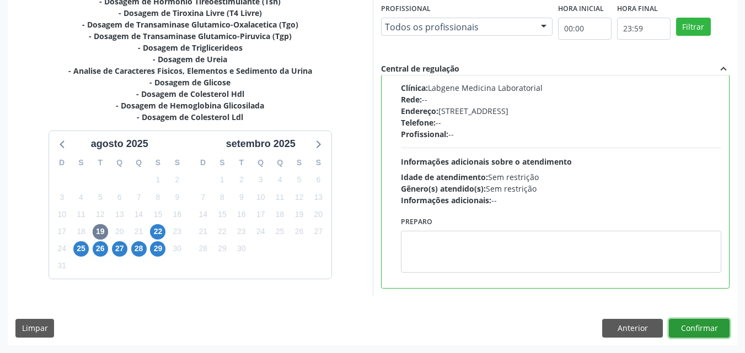
click at [708, 324] on button "Confirmar" at bounding box center [699, 328] width 61 height 19
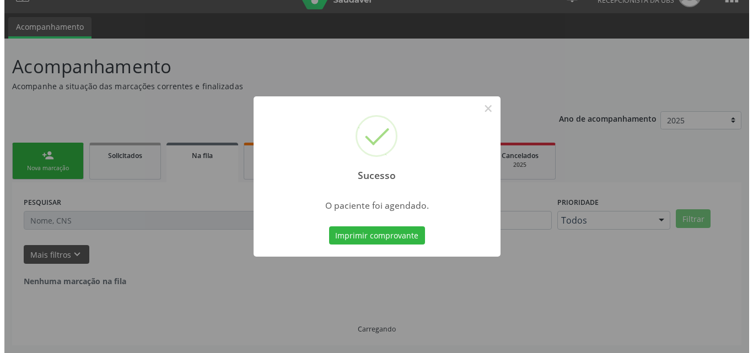
scroll to position [0, 0]
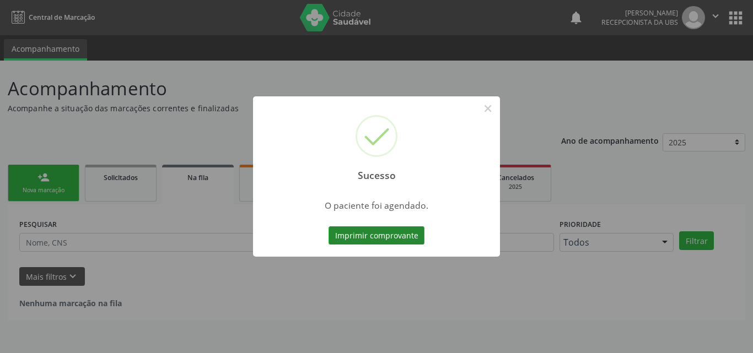
click at [402, 234] on button "Imprimir comprovante" at bounding box center [377, 236] width 96 height 19
